Goal: Task Accomplishment & Management: Manage account settings

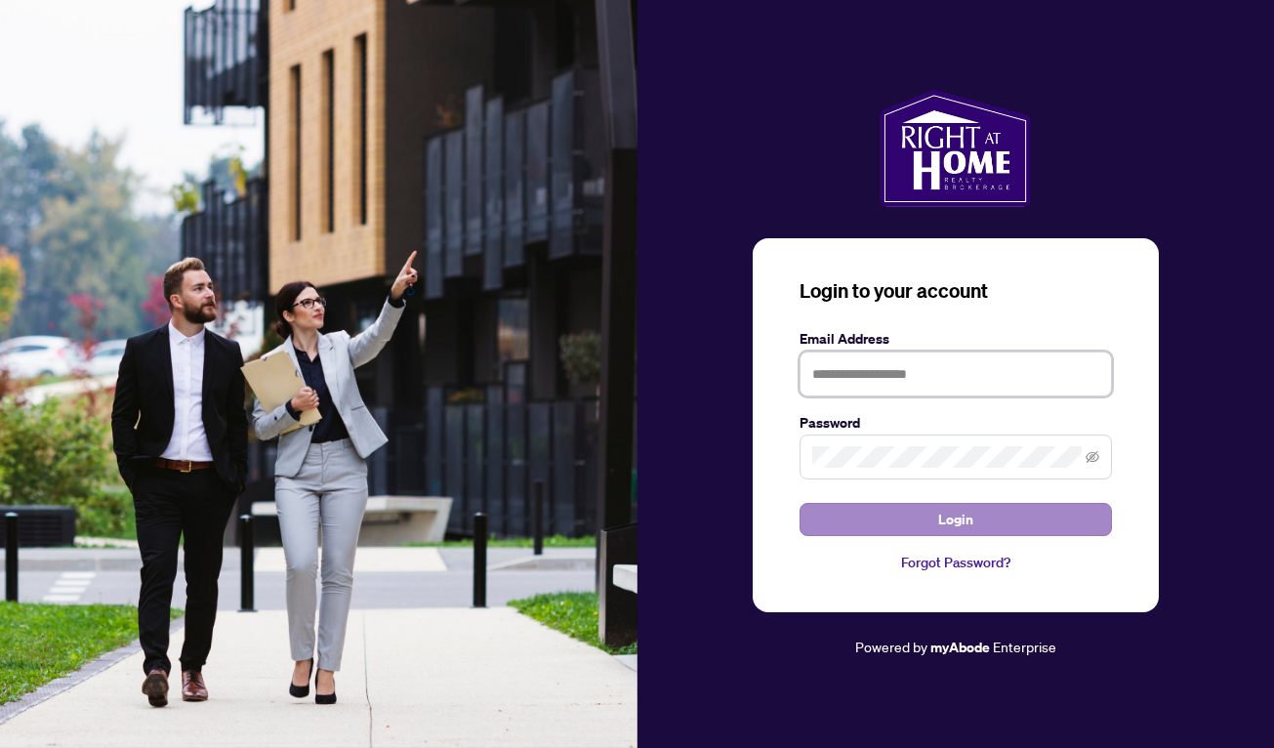
type input "**********"
click at [944, 528] on span "Login" at bounding box center [955, 519] width 35 height 31
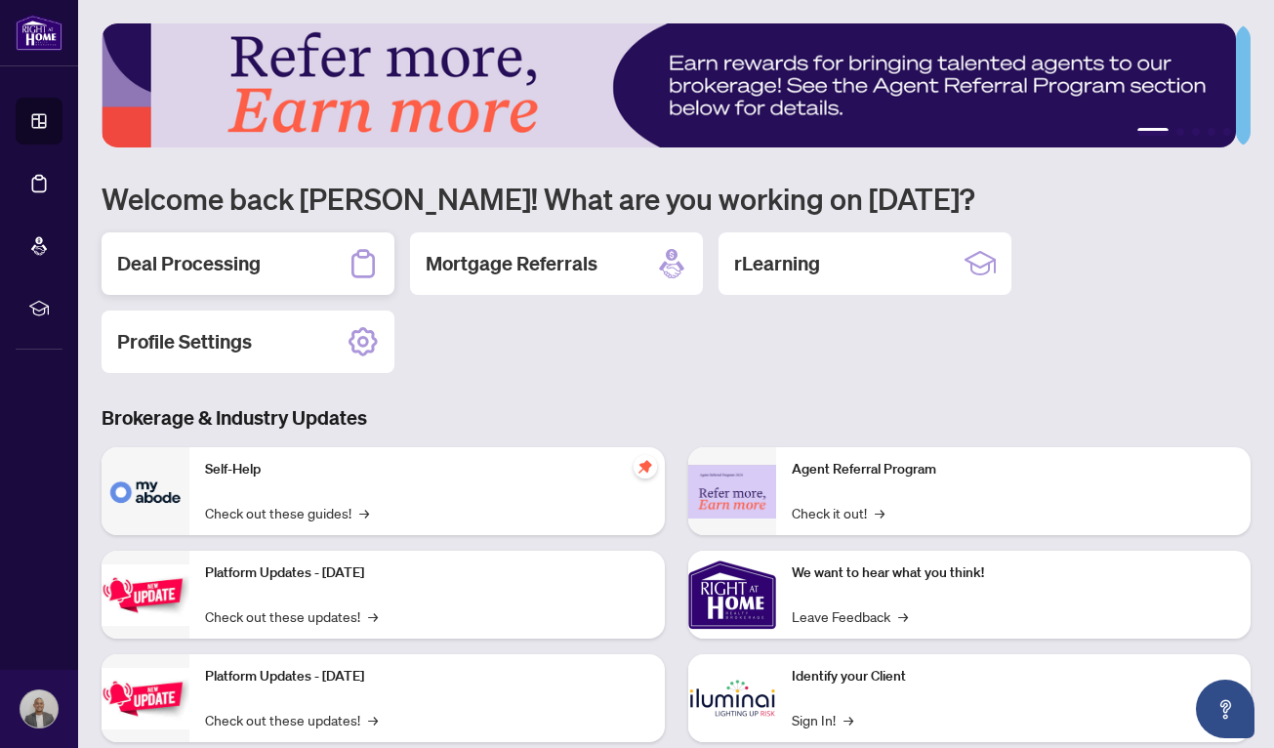
click at [334, 274] on div "Deal Processing" at bounding box center [247, 263] width 293 height 62
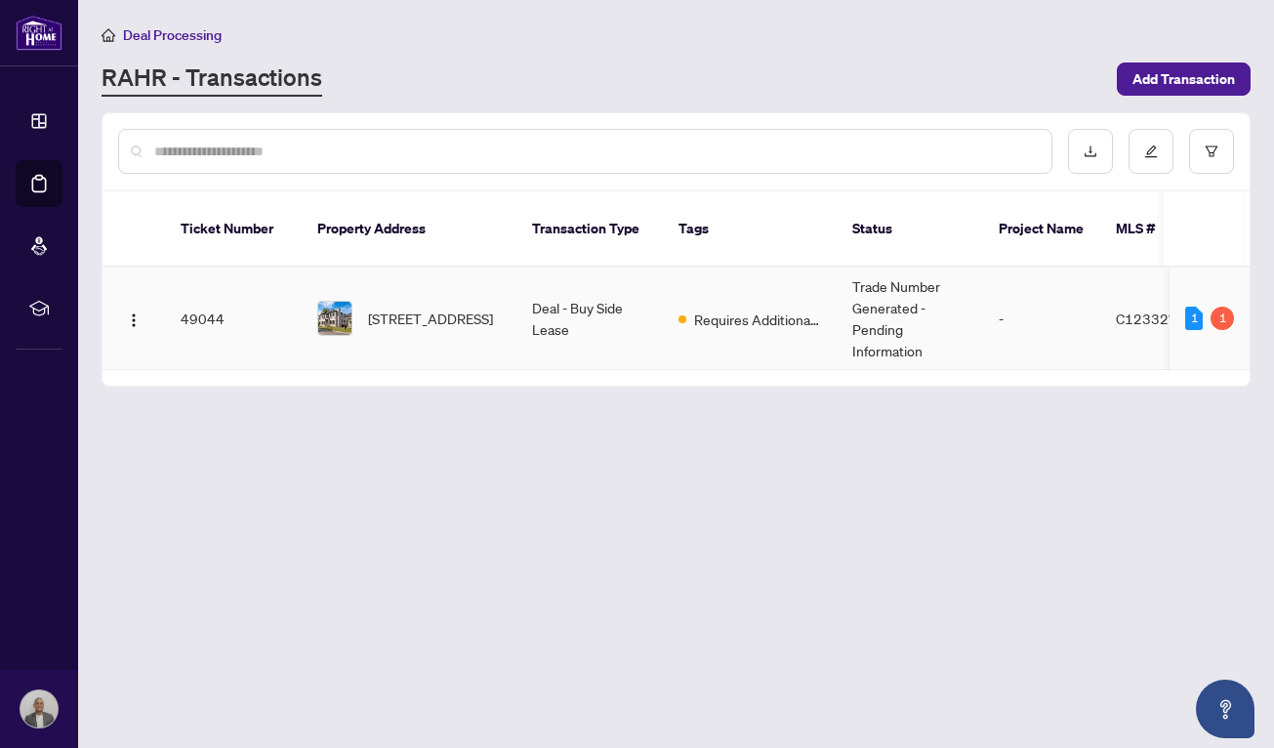
click at [736, 318] on td "Requires Additional Docs" at bounding box center [750, 318] width 174 height 102
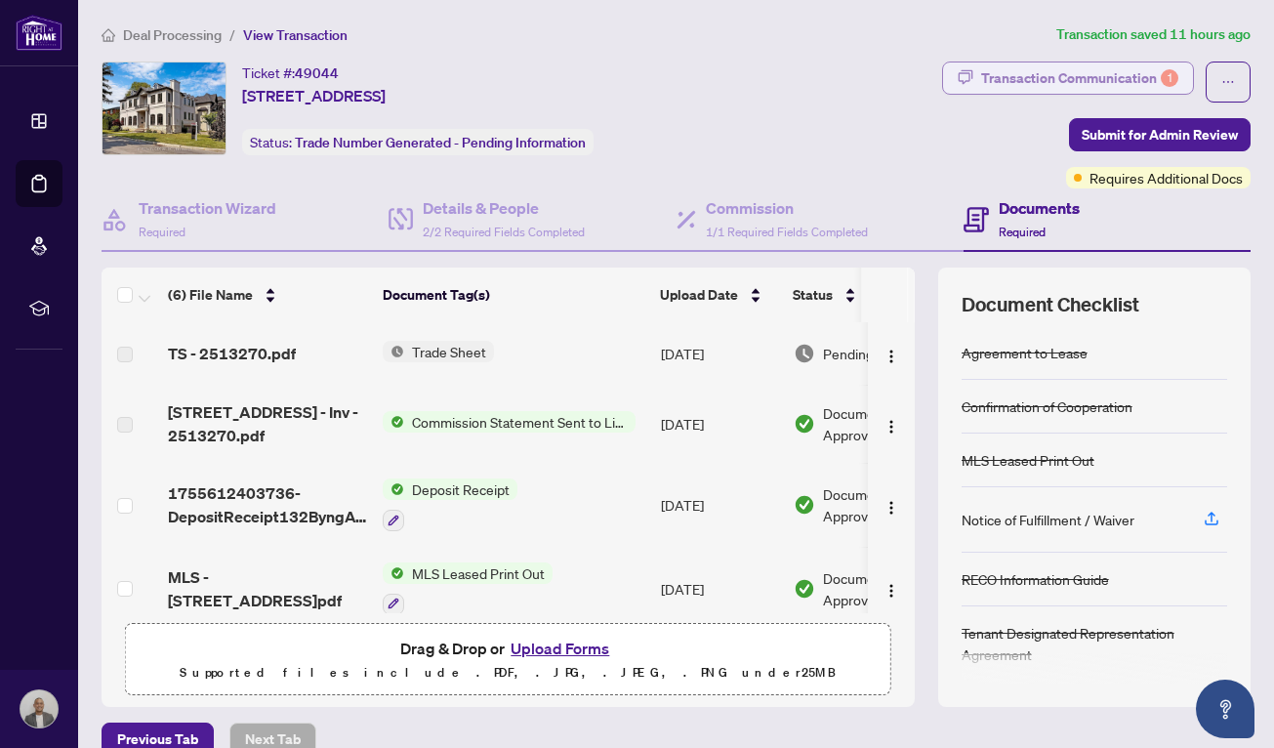
click at [1118, 81] on div "Transaction Communication 1" at bounding box center [1079, 77] width 197 height 31
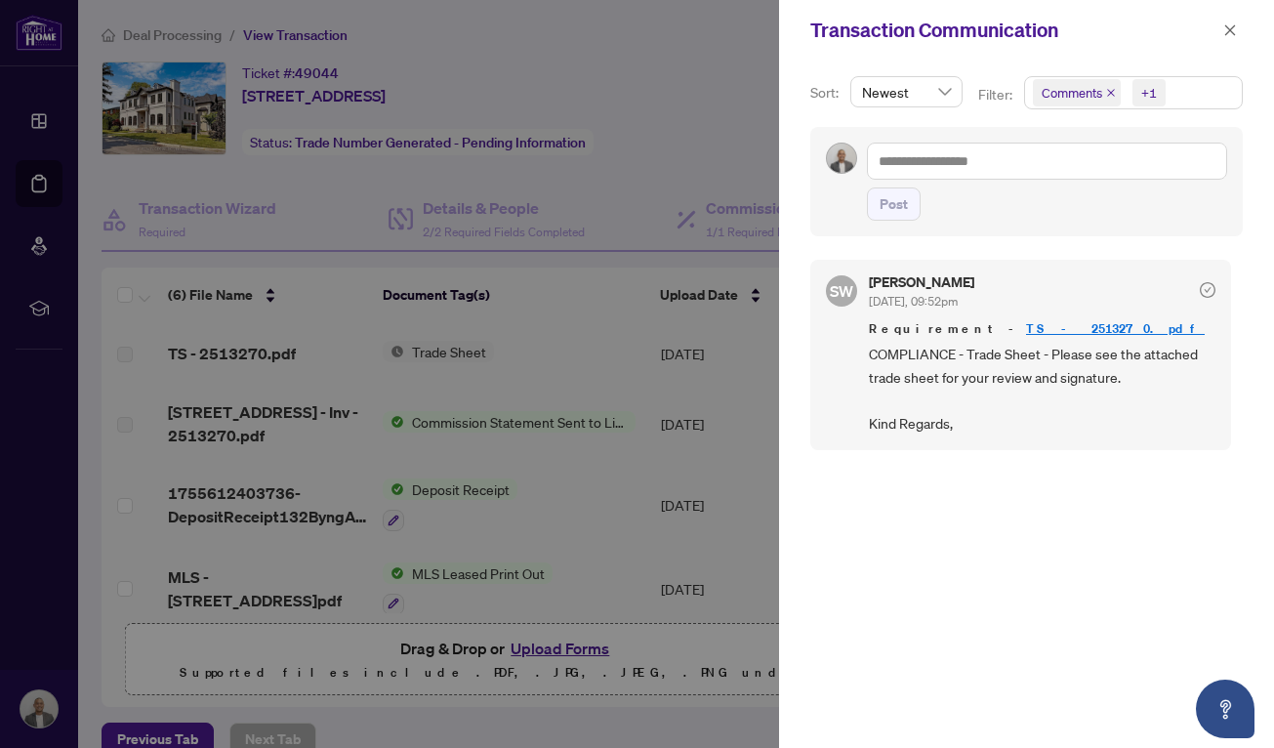
click at [1026, 327] on link "TS - 2513270.pdf" at bounding box center [1115, 328] width 179 height 17
click at [1238, 22] on button "button" at bounding box center [1229, 30] width 25 height 23
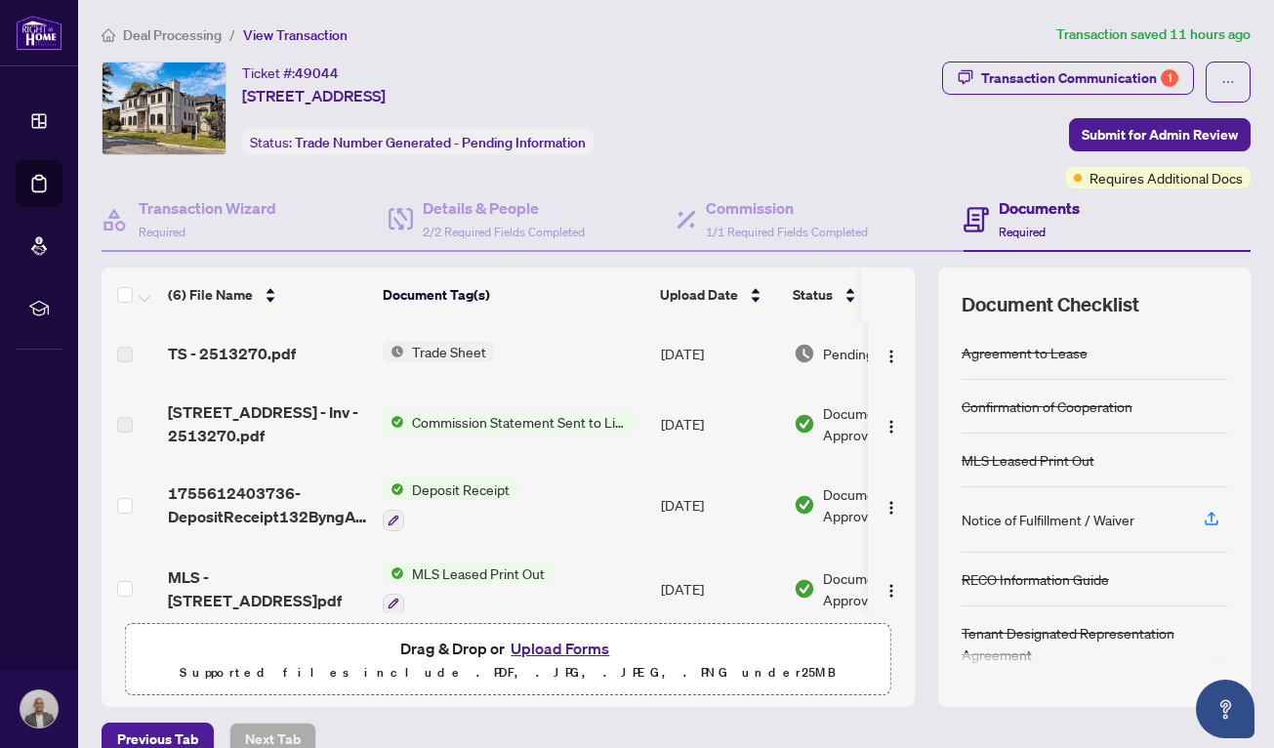
click at [122, 353] on label at bounding box center [125, 354] width 16 height 21
click at [263, 353] on span "TS - 2513270.pdf" at bounding box center [232, 353] width 128 height 23
click at [421, 348] on span "Trade Sheet" at bounding box center [449, 351] width 90 height 21
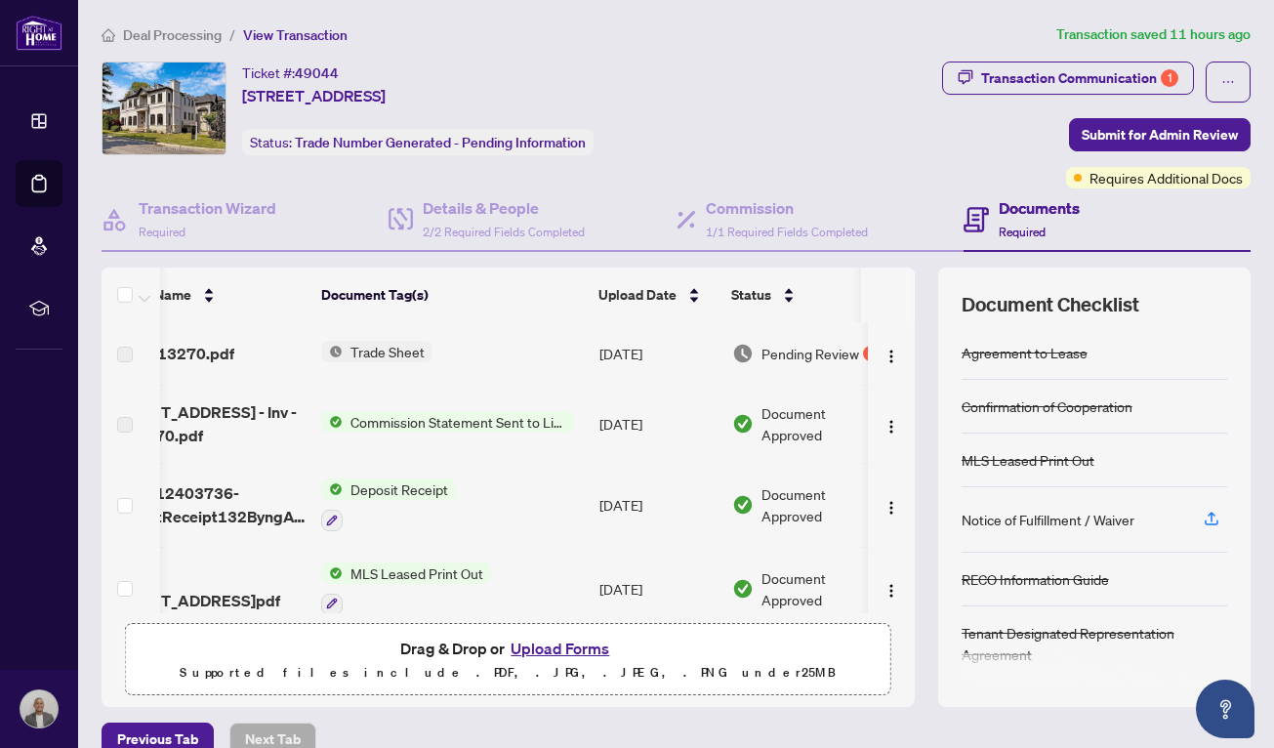
scroll to position [0, 103]
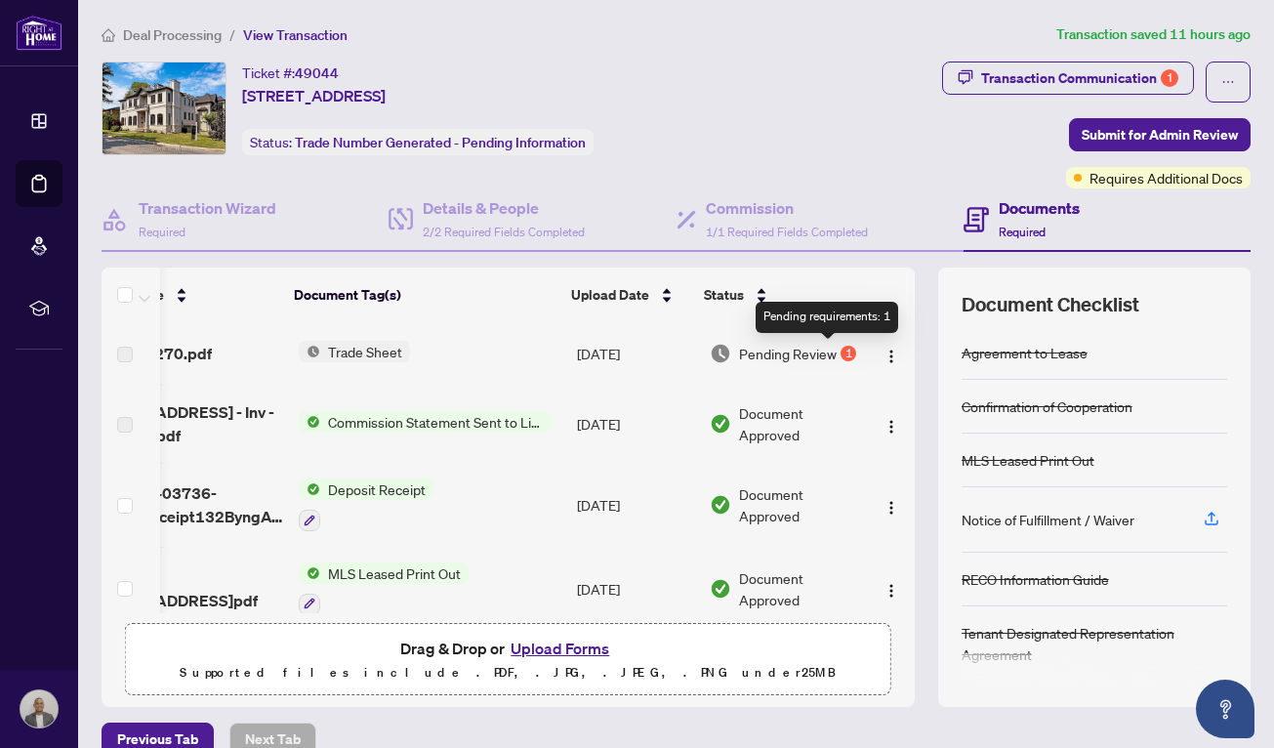
click at [840, 348] on div "1" at bounding box center [848, 353] width 16 height 16
click at [883, 352] on img "button" at bounding box center [891, 356] width 16 height 16
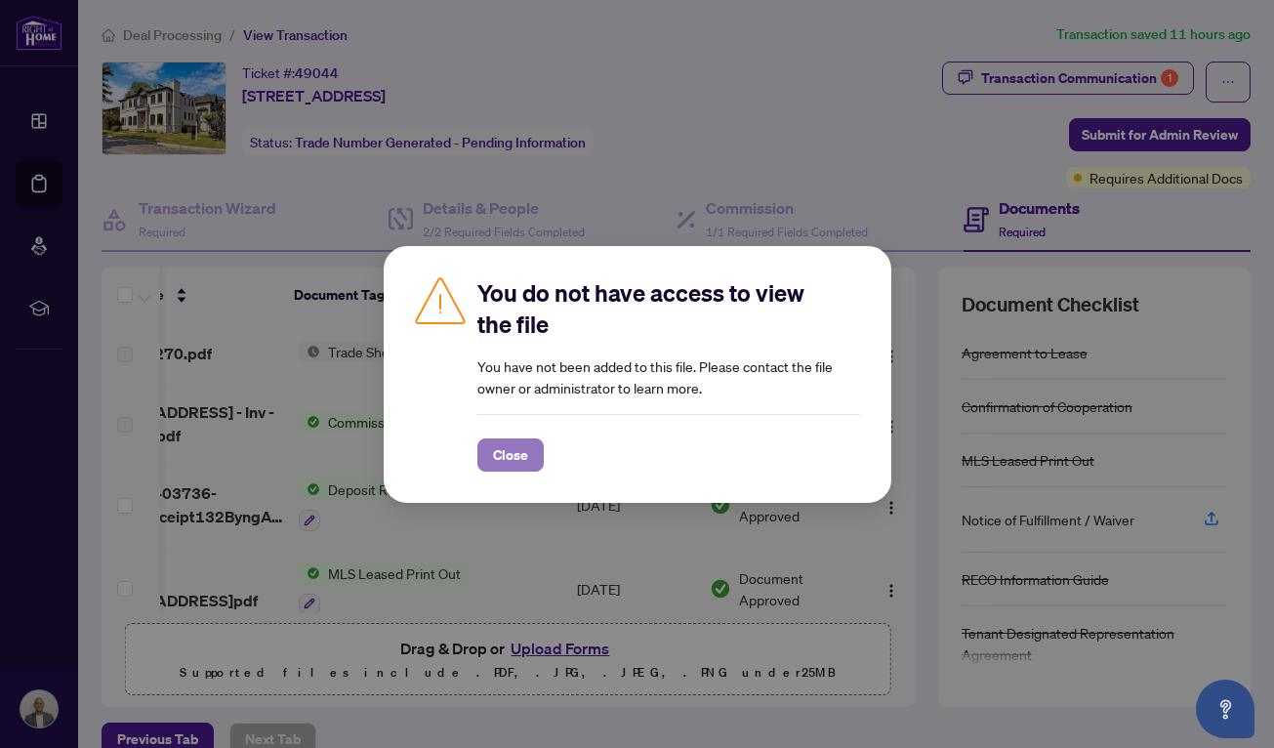
click at [495, 455] on span "Close" at bounding box center [510, 454] width 35 height 31
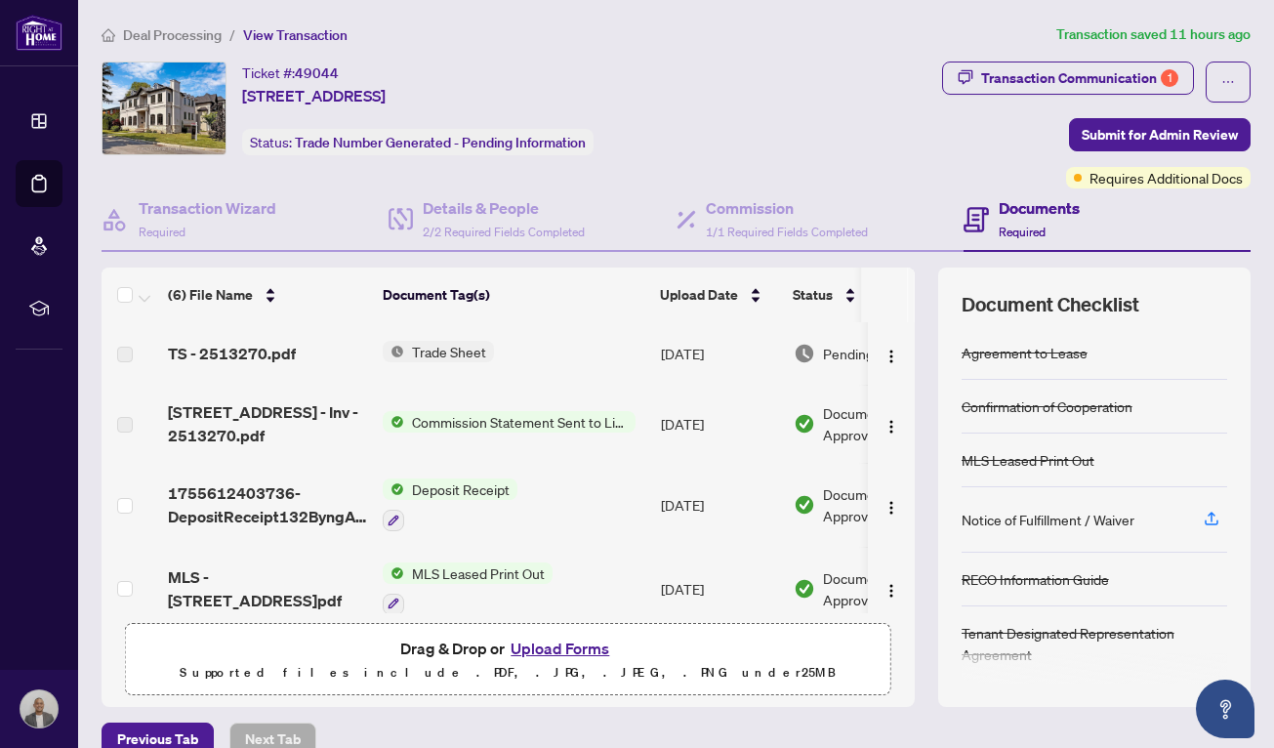
click at [457, 425] on span "Commission Statement Sent to Listing Brokerage" at bounding box center [519, 421] width 231 height 21
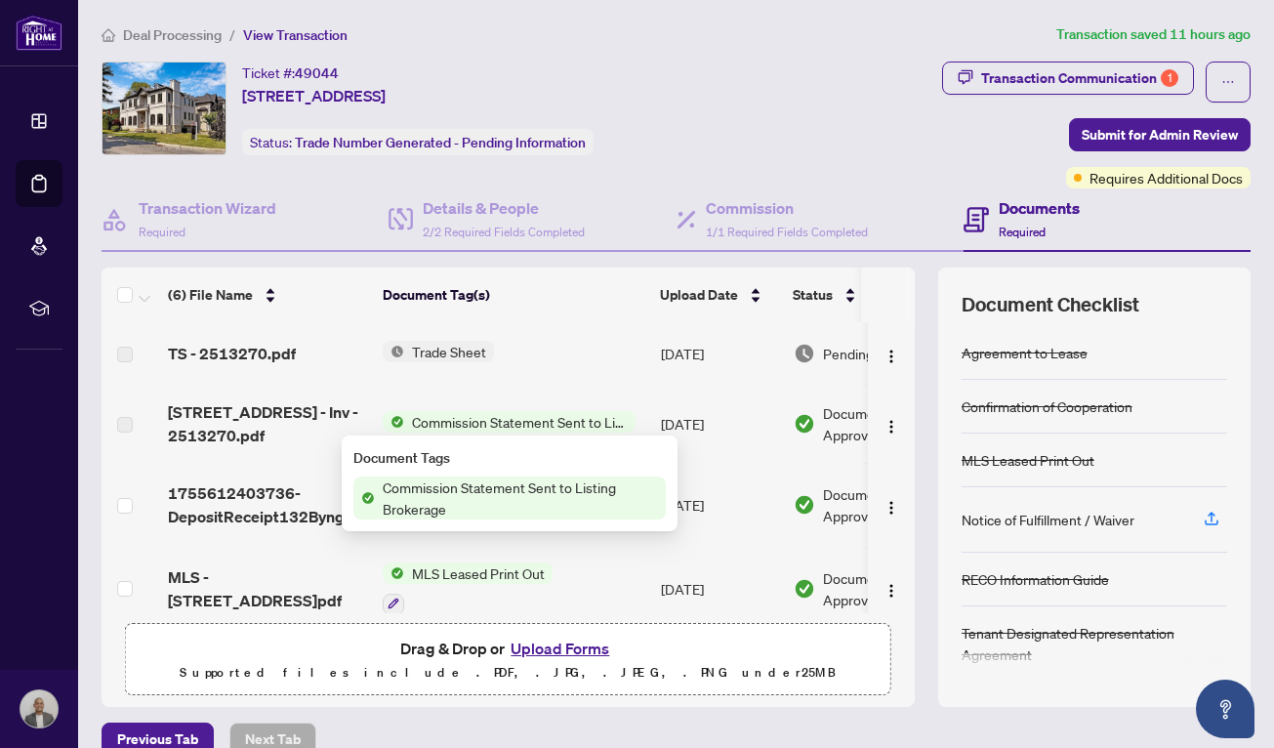
click at [439, 505] on span "Commission Statement Sent to Listing Brokerage" at bounding box center [520, 497] width 291 height 43
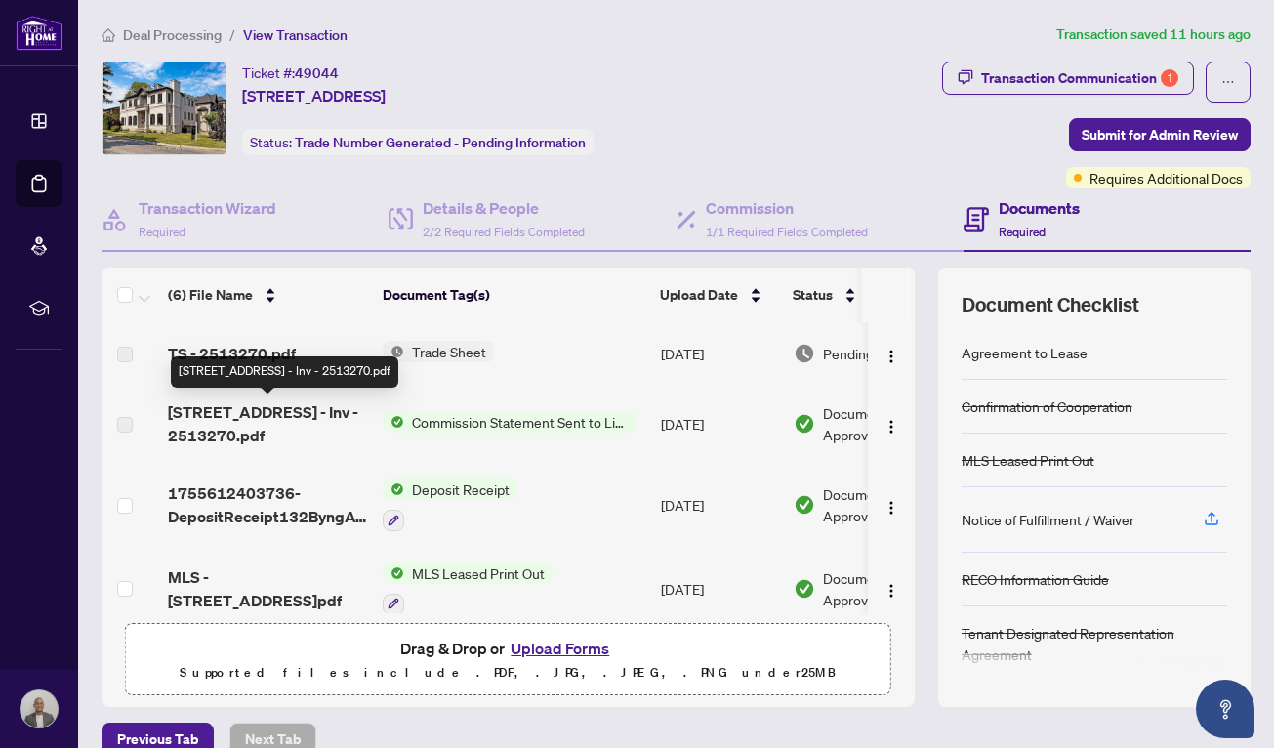
click at [220, 439] on span "[STREET_ADDRESS] - Inv - 2513270.pdf" at bounding box center [267, 423] width 199 height 47
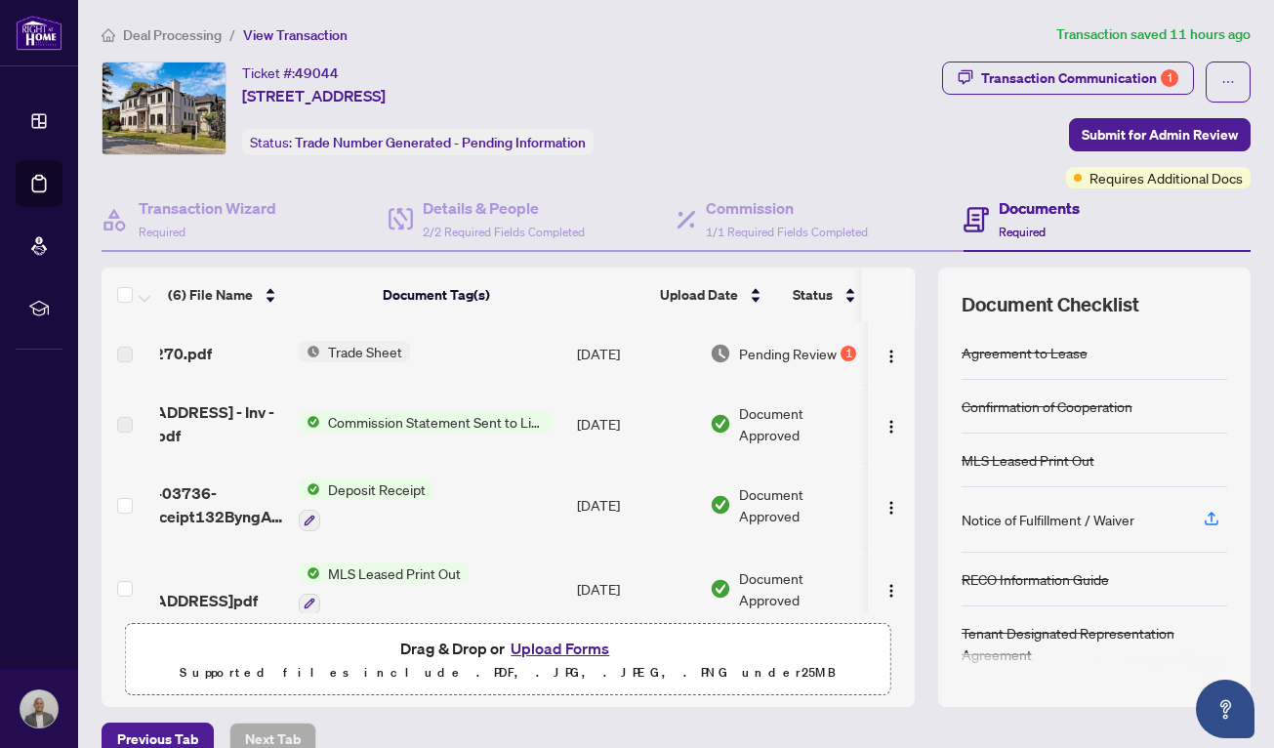
scroll to position [0, 103]
click at [883, 426] on img "button" at bounding box center [891, 427] width 16 height 16
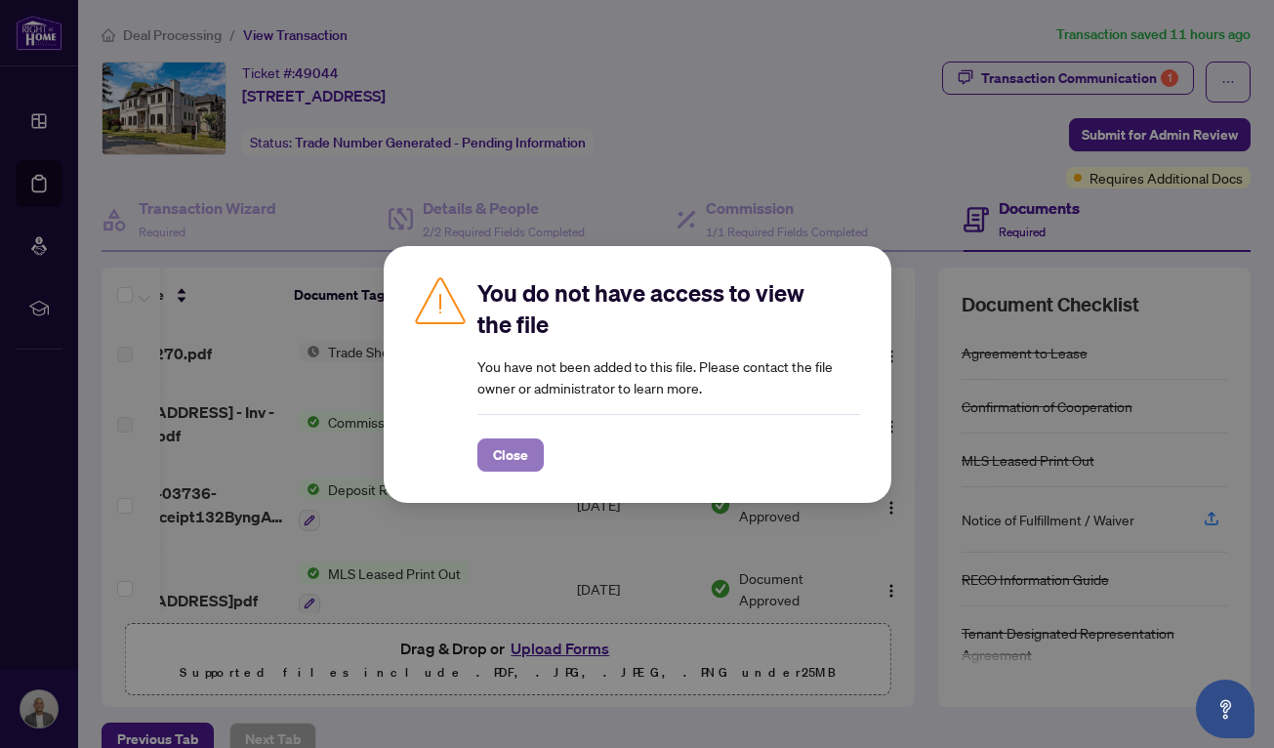
click at [528, 459] on button "Close" at bounding box center [510, 454] width 66 height 33
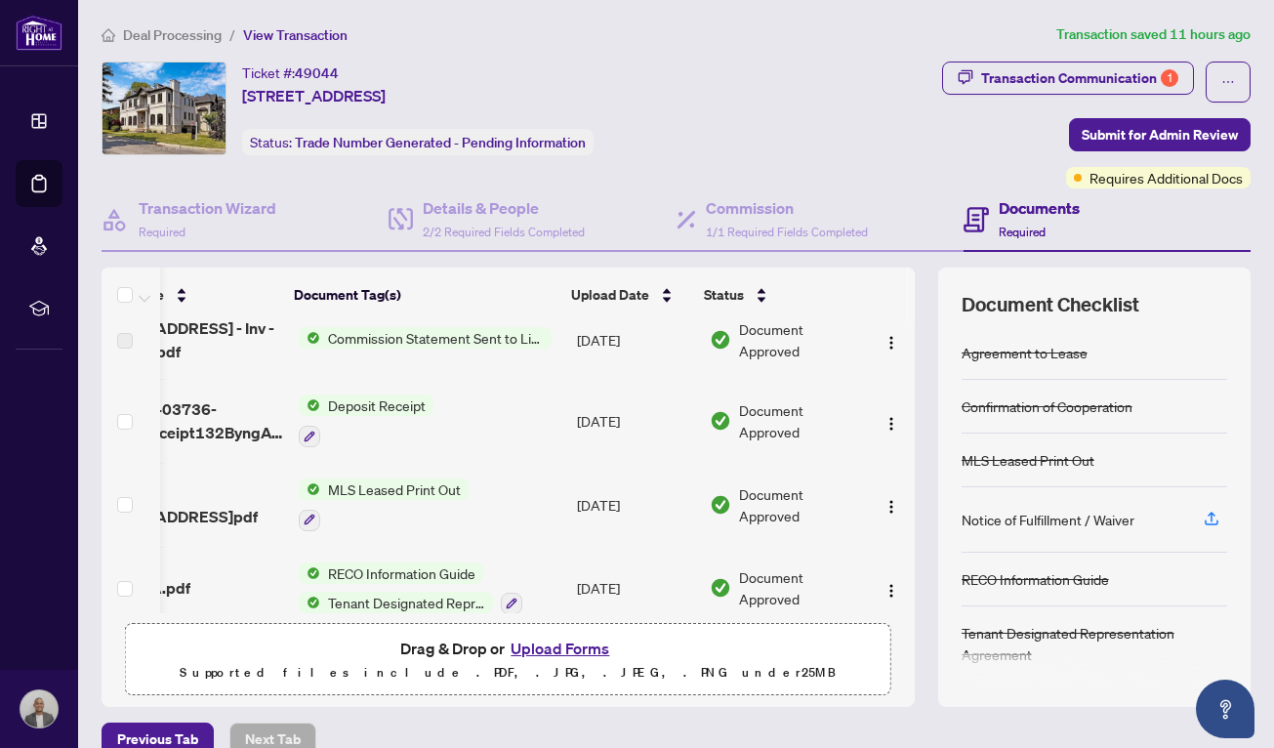
scroll to position [189, 103]
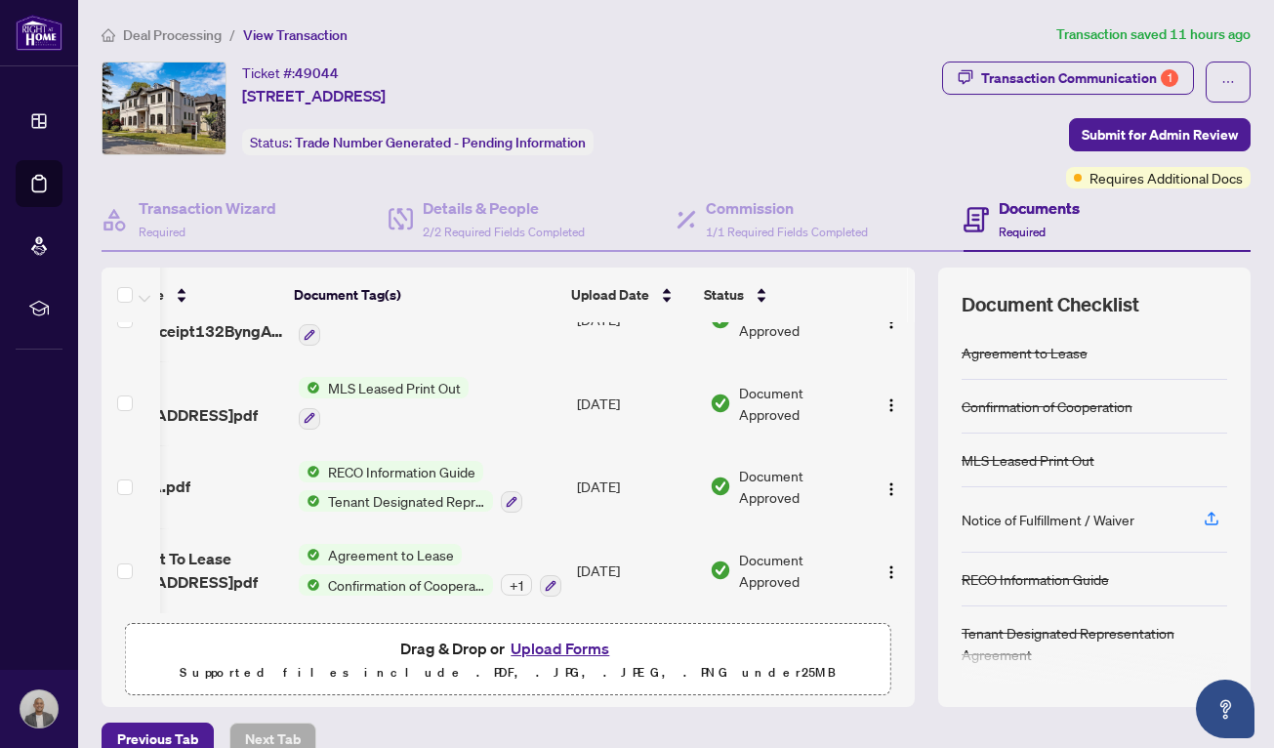
drag, startPoint x: 422, startPoint y: 604, endPoint x: 295, endPoint y: 597, distance: 127.0
click at [295, 597] on td "Agreement to Lease Confirmation of Cooperation + 1" at bounding box center [430, 570] width 278 height 84
